Goal: Transaction & Acquisition: Book appointment/travel/reservation

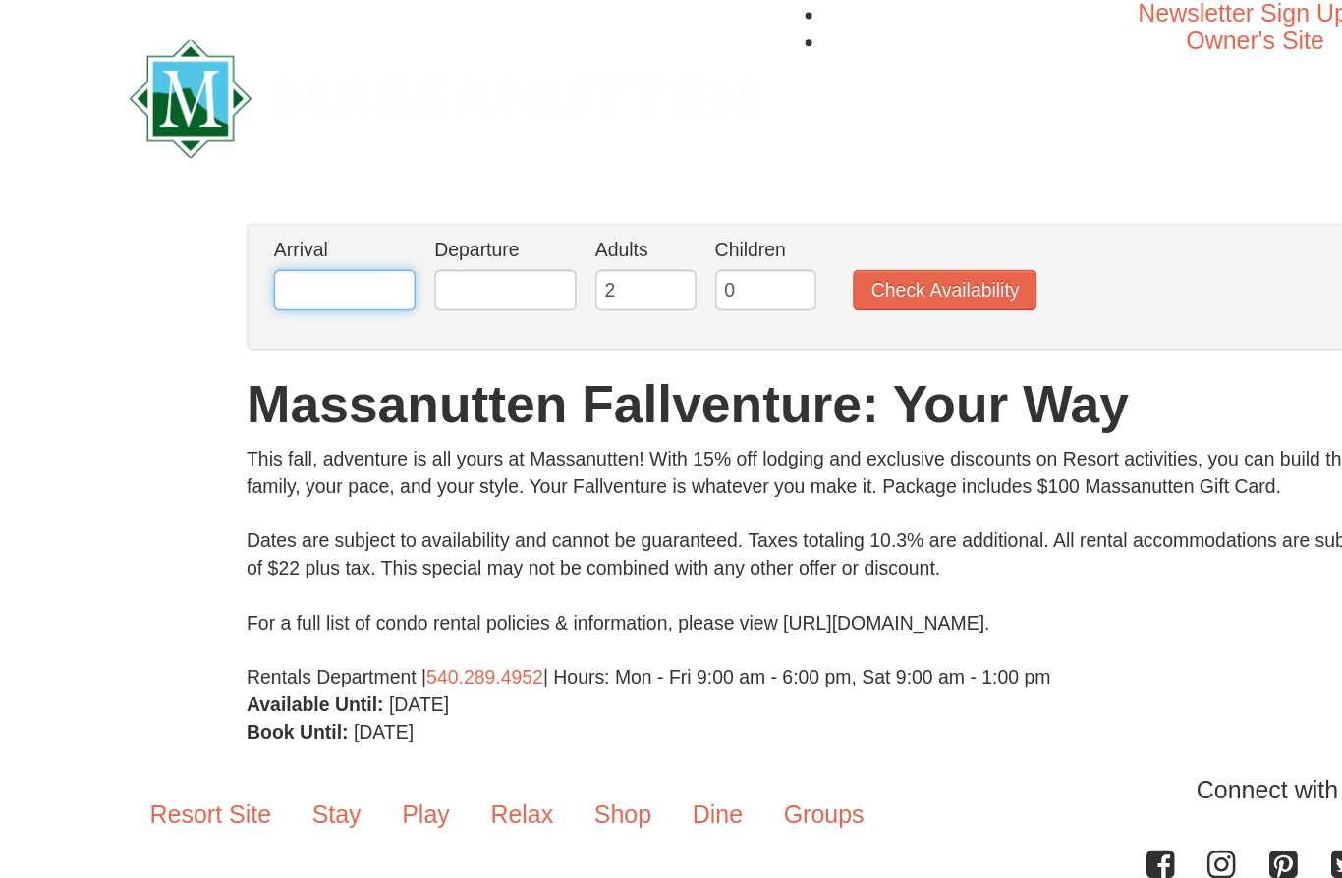
click at [230, 216] on input "text" at bounding box center [266, 208] width 102 height 29
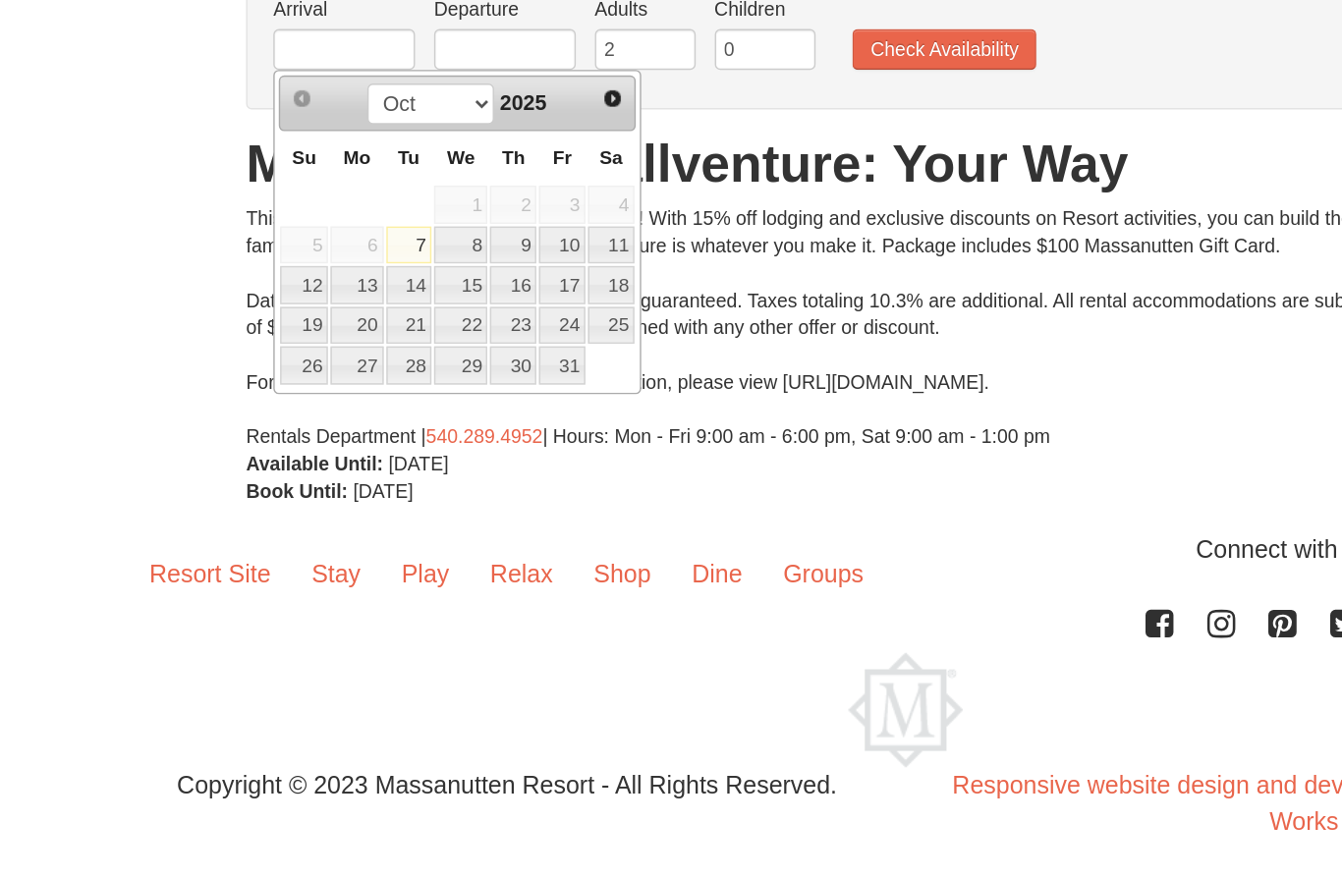
click at [442, 337] on link "11" at bounding box center [458, 351] width 33 height 28
type input "[DATE]"
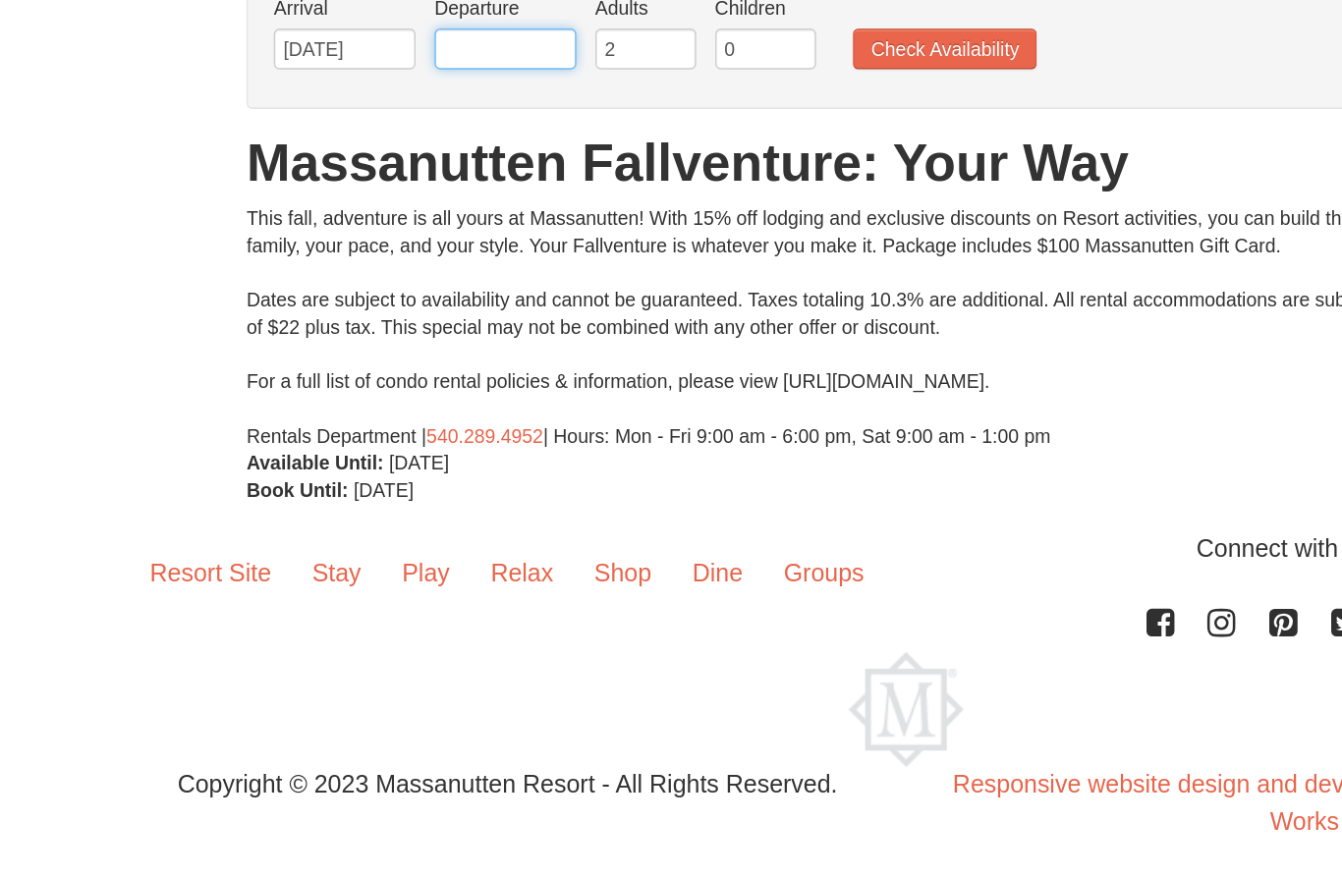
click at [369, 194] on input "text" at bounding box center [382, 208] width 102 height 29
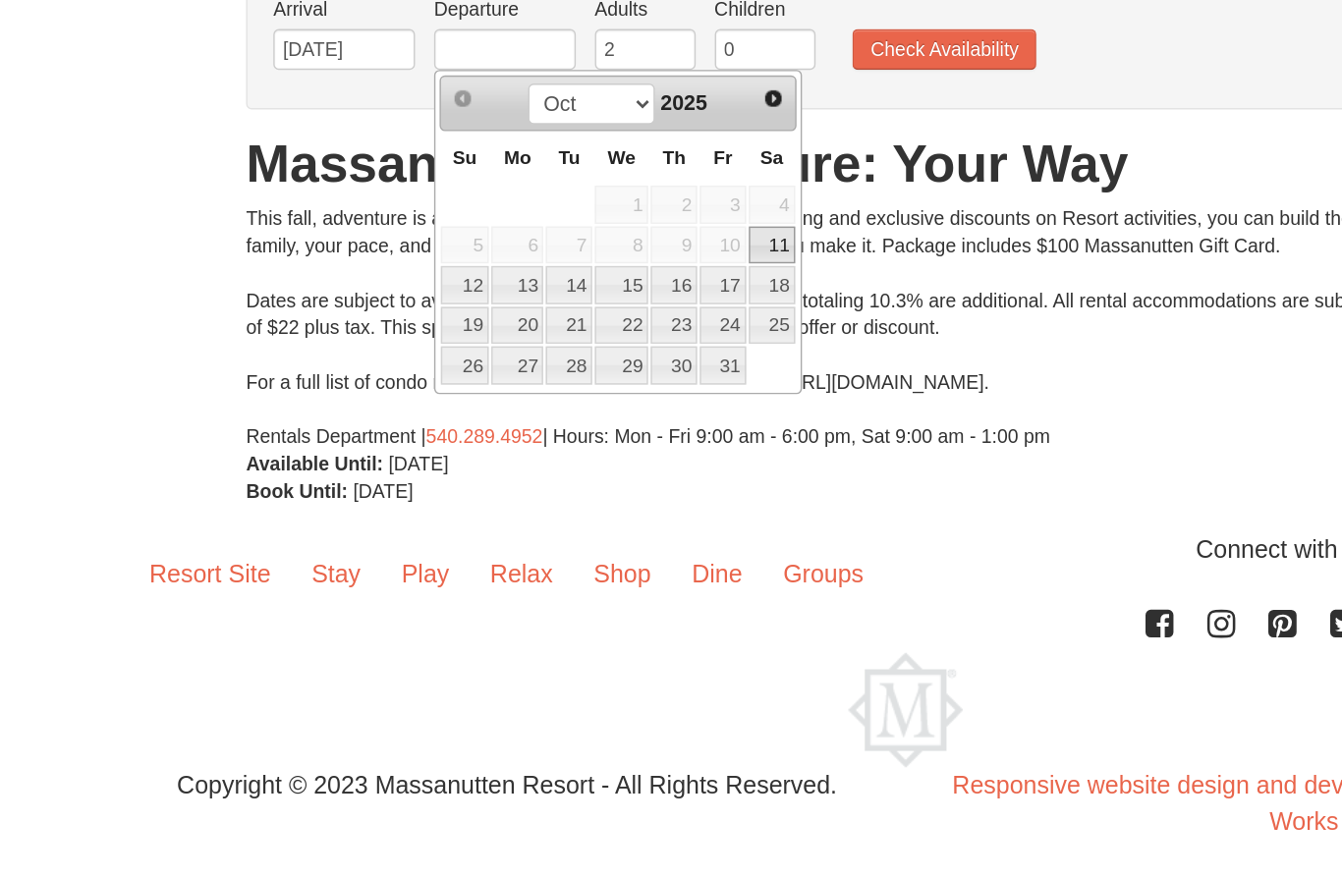
click at [412, 365] on link "14" at bounding box center [428, 379] width 33 height 28
type input "[DATE]"
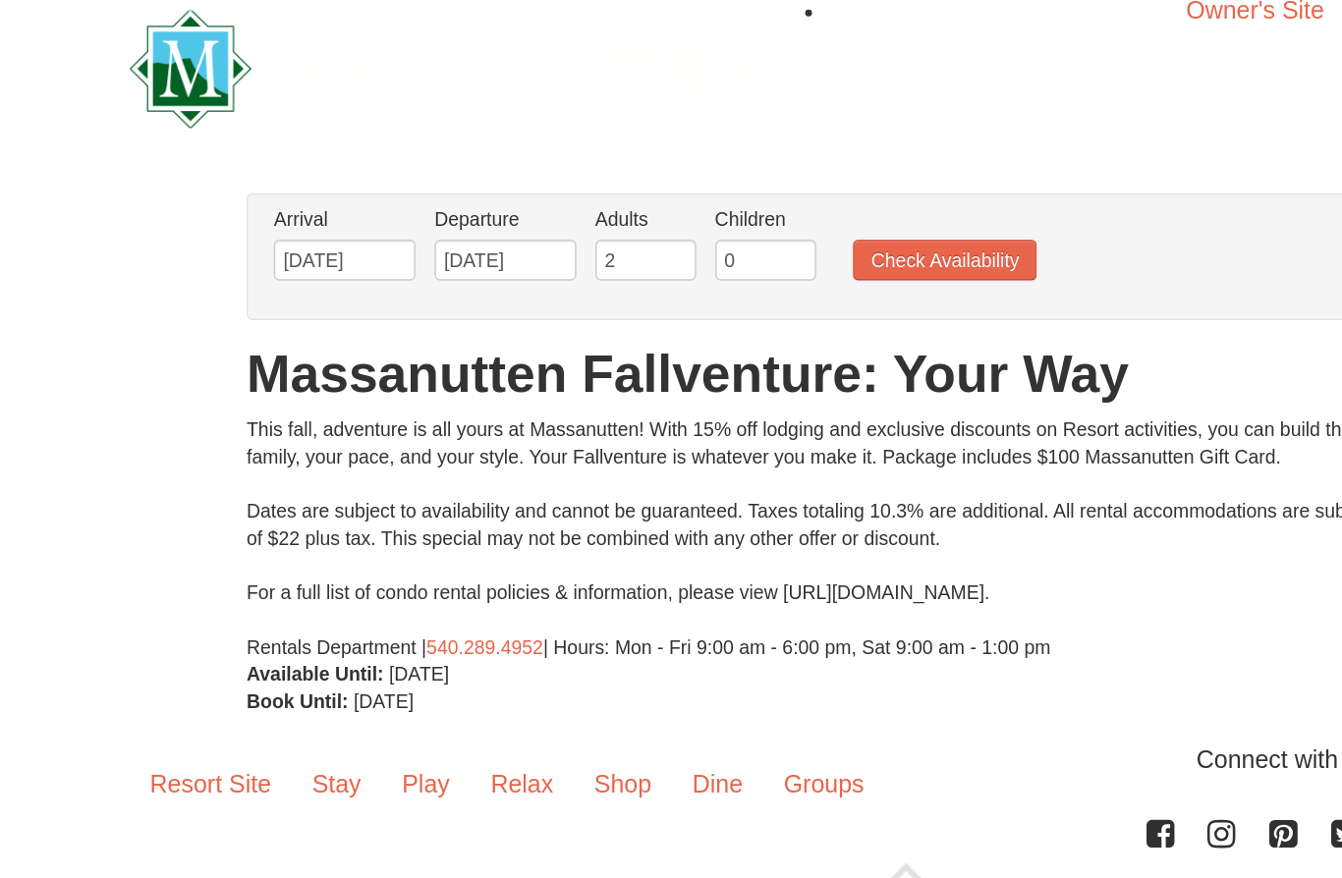
click at [674, 195] on button "Check Availability" at bounding box center [699, 208] width 133 height 29
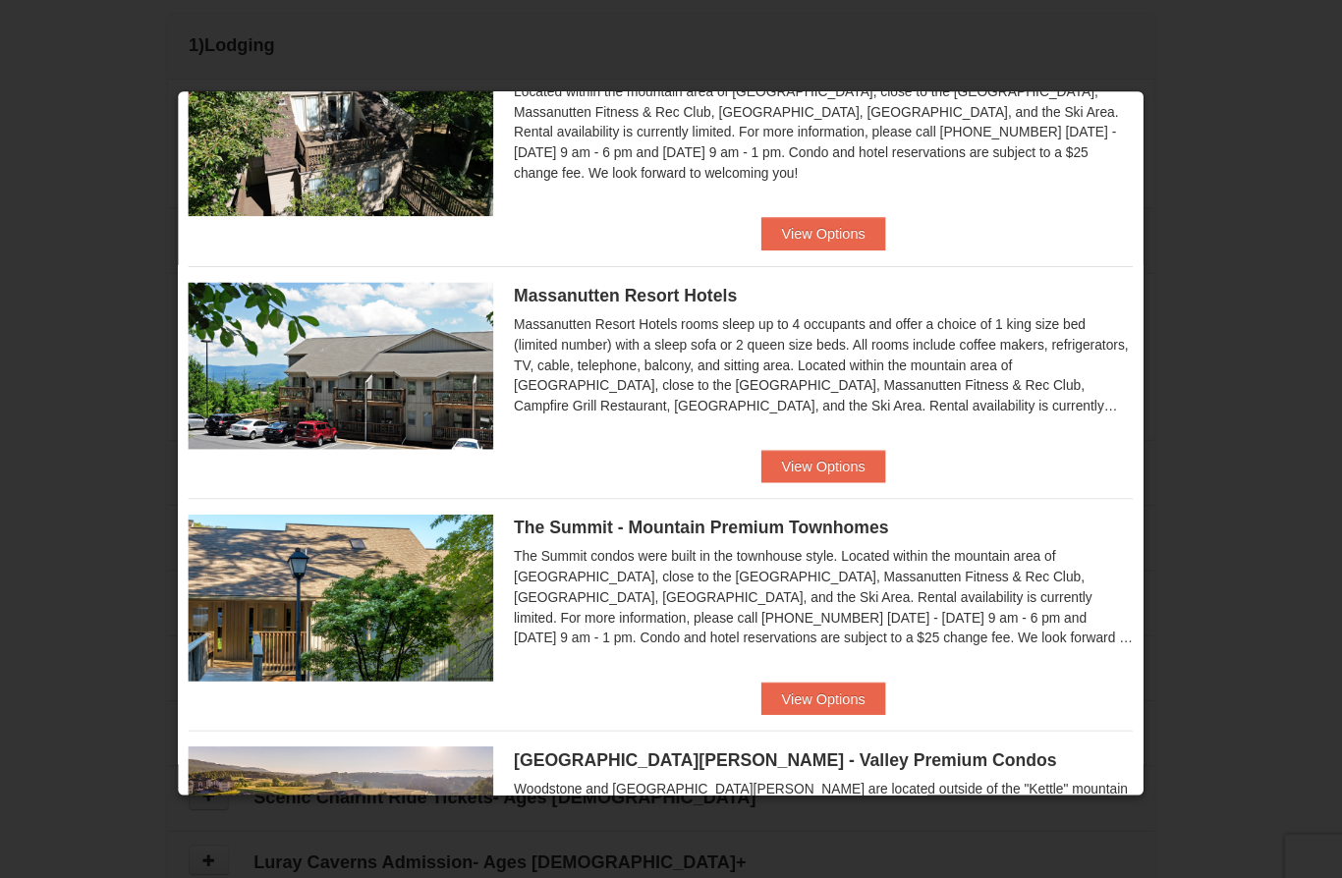
scroll to position [557, 0]
click at [785, 679] on button "View Options" at bounding box center [828, 672] width 120 height 31
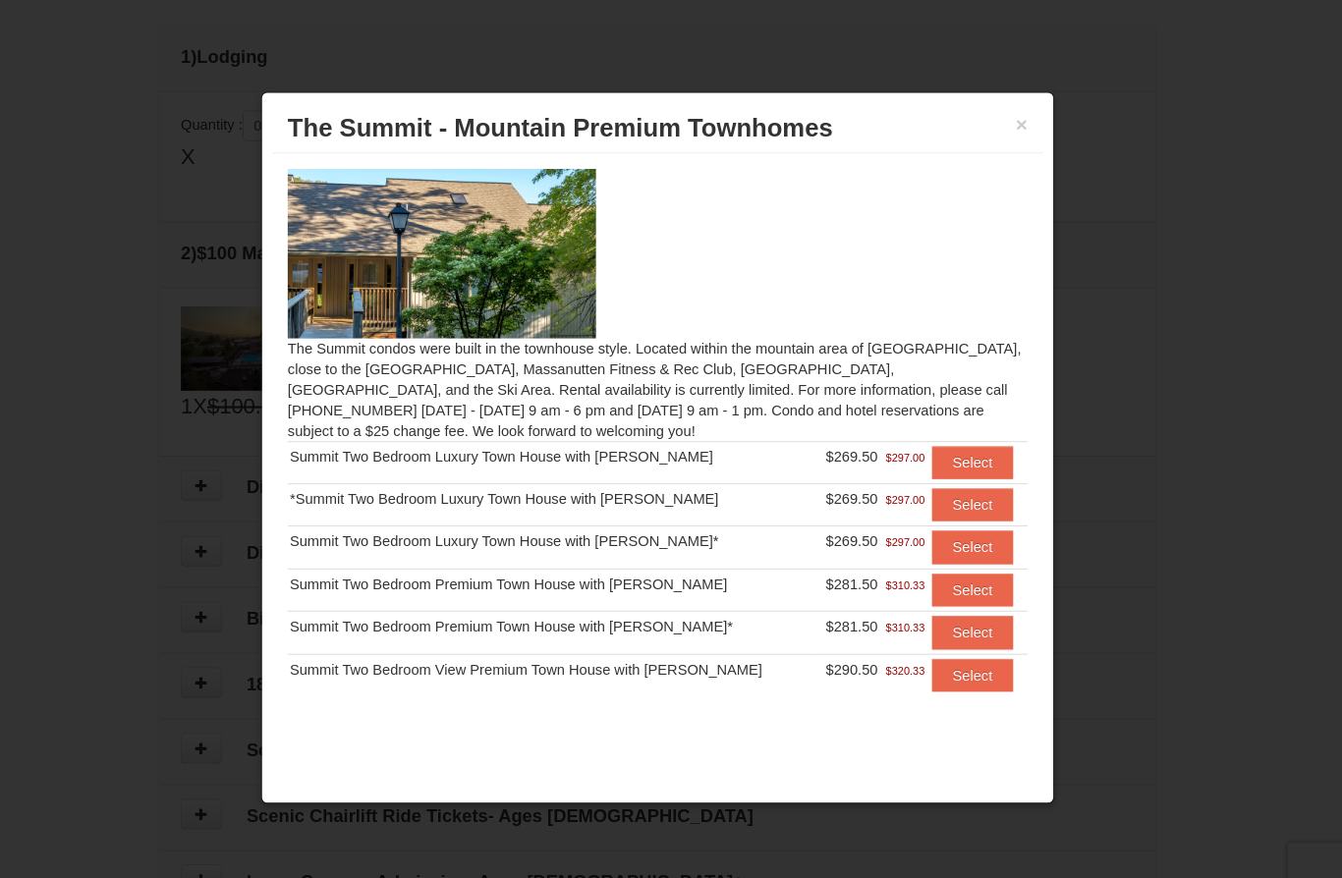
scroll to position [512, 0]
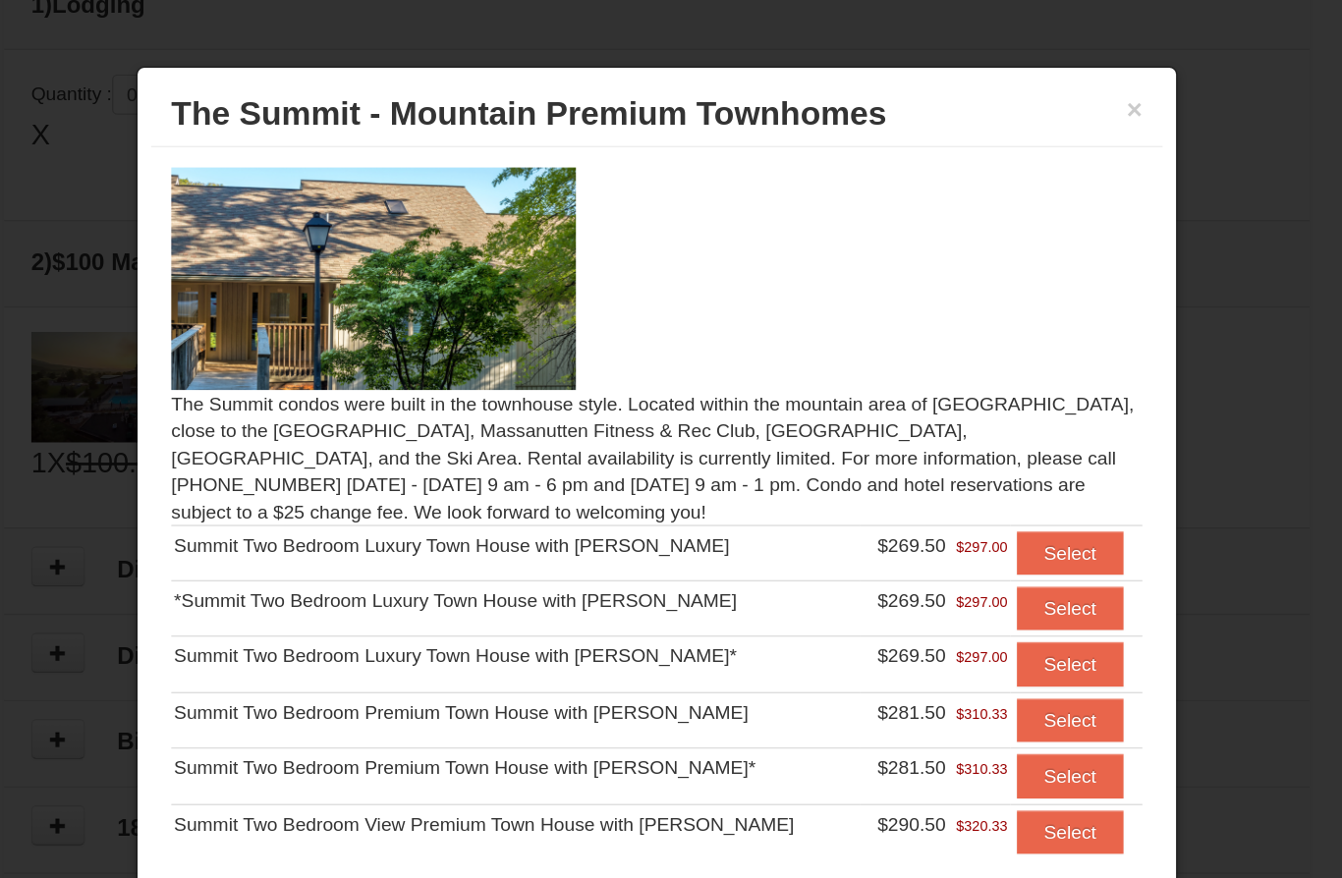
click at [933, 426] on button "Select" at bounding box center [972, 441] width 78 height 31
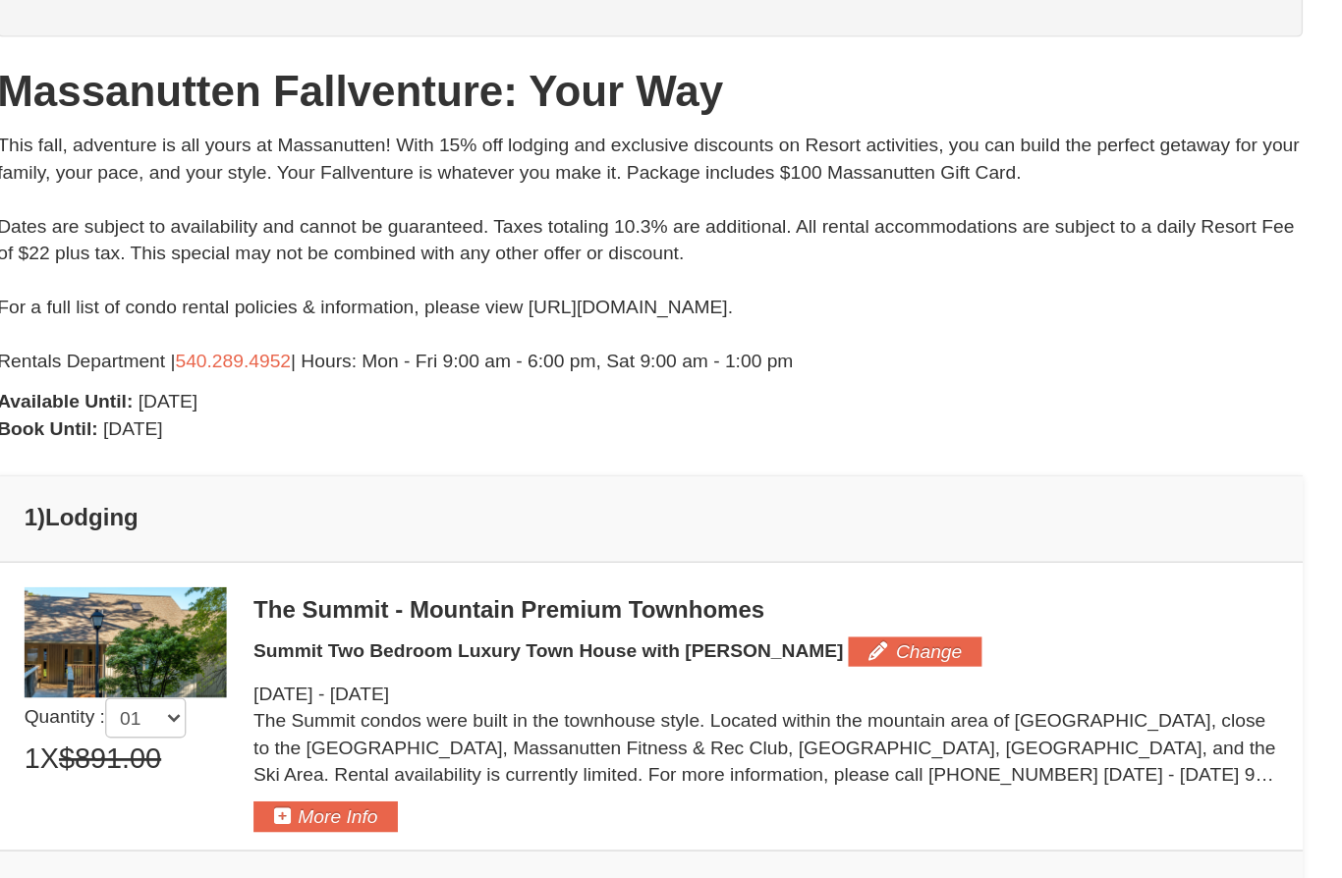
scroll to position [176, 0]
